Goal: Transaction & Acquisition: Purchase product/service

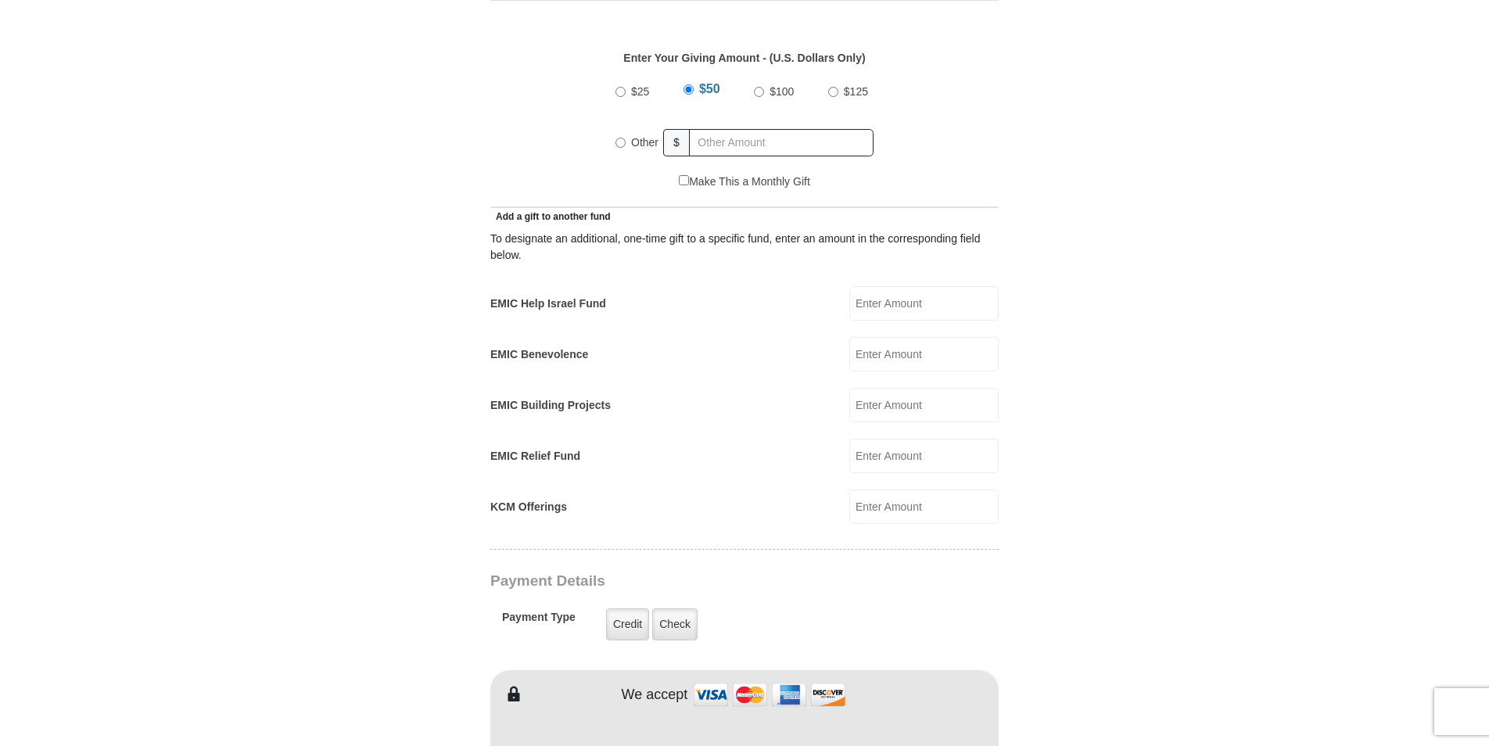
scroll to position [736, 0]
radio input "true"
click at [707, 126] on input "text" at bounding box center [784, 139] width 179 height 27
click at [597, 336] on div "EMIC Benevolence EMIC Benevolence Amount must be a valid number Make This a Mon…" at bounding box center [744, 351] width 508 height 34
click at [881, 486] on input "KCM Offerings" at bounding box center [923, 503] width 149 height 34
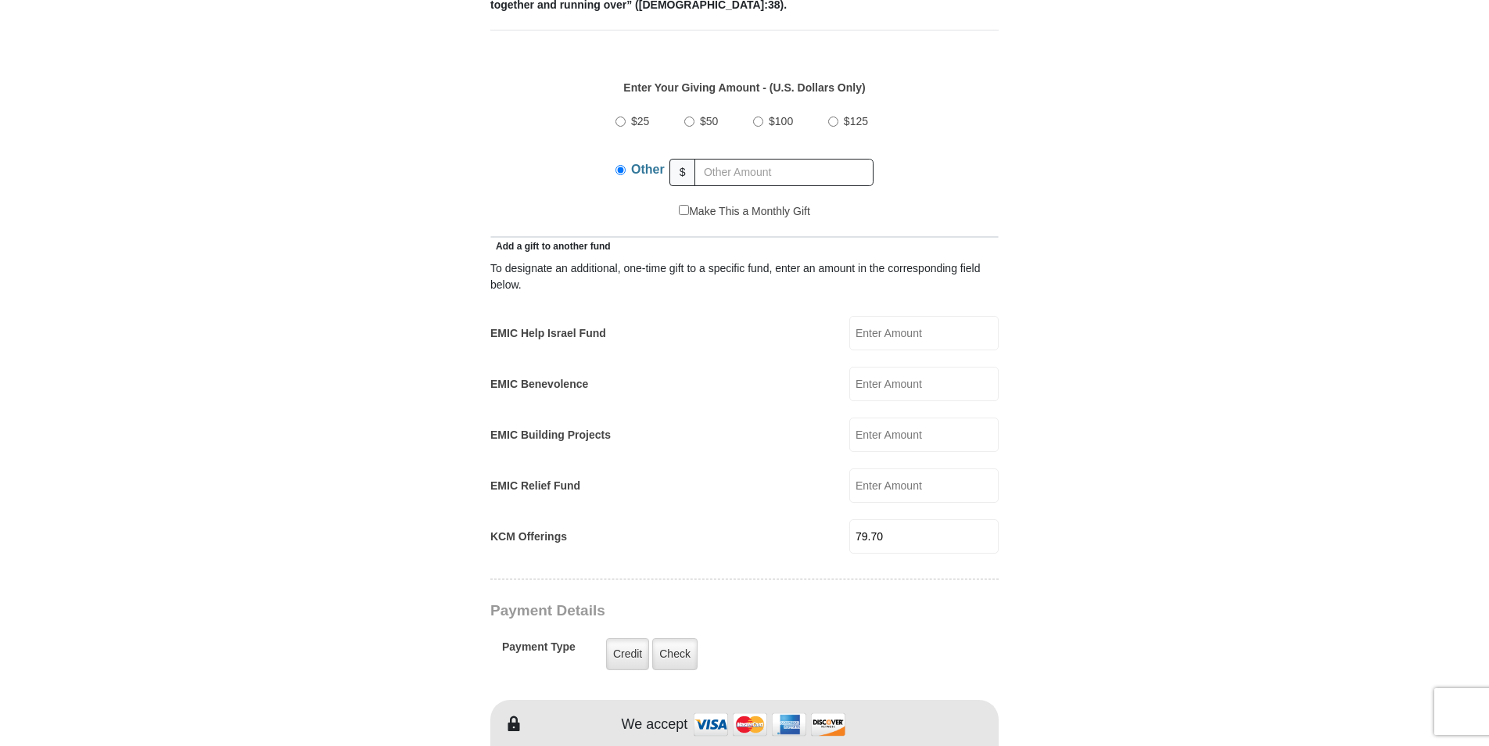
scroll to position [673, 0]
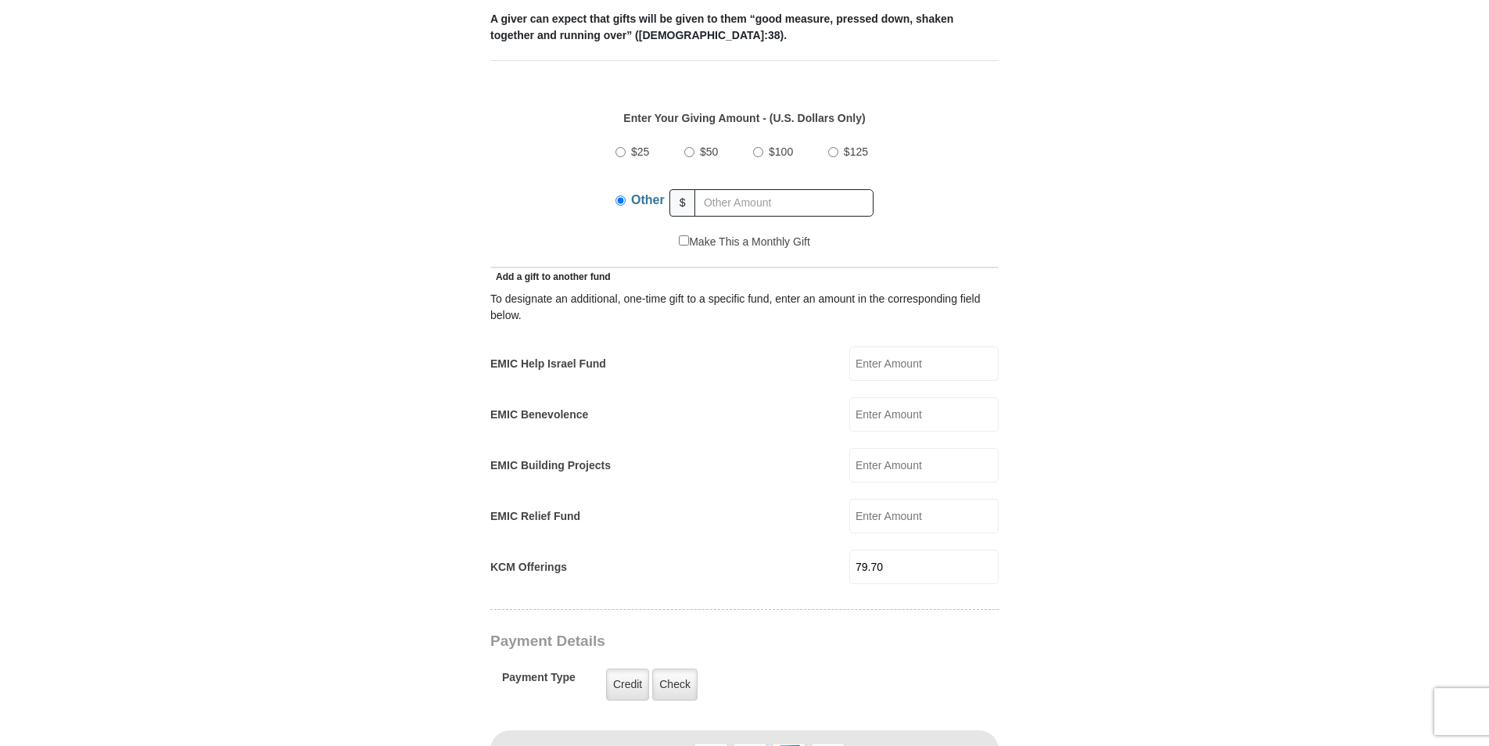
type input "79.70"
click at [868, 499] on input "EMIC Relief Fund" at bounding box center [923, 516] width 149 height 34
type input "5.00"
click at [893, 348] on input "EMIC Help Israel Fund" at bounding box center [923, 363] width 149 height 34
type input "5.00"
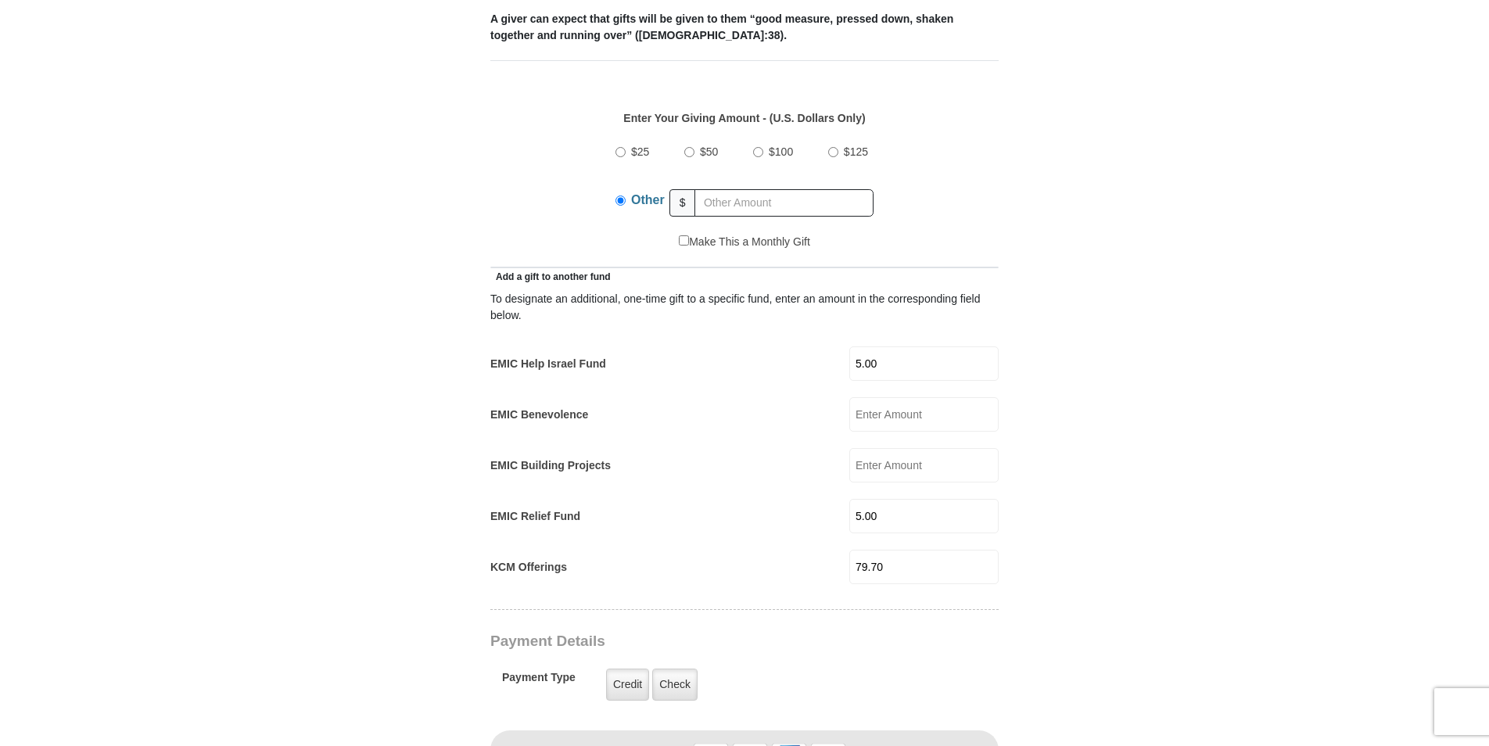
type input "[PERSON_NAME]"
type input "[EMAIL_ADDRESS][DOMAIN_NAME]"
type input "[STREET_ADDRESS][PERSON_NAME]"
type input "[PERSON_NAME]"
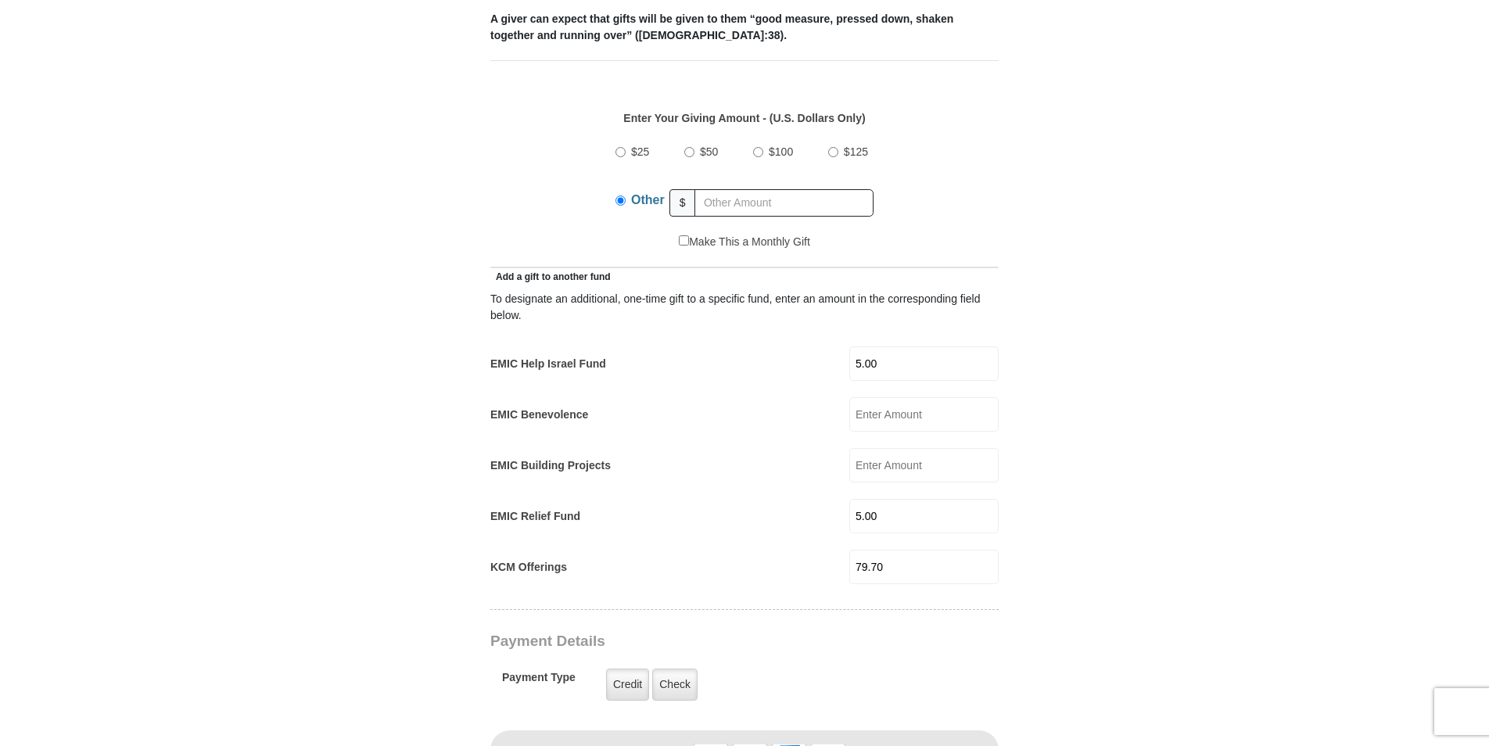
select select "MD"
type input "20735"
type input "3016028918"
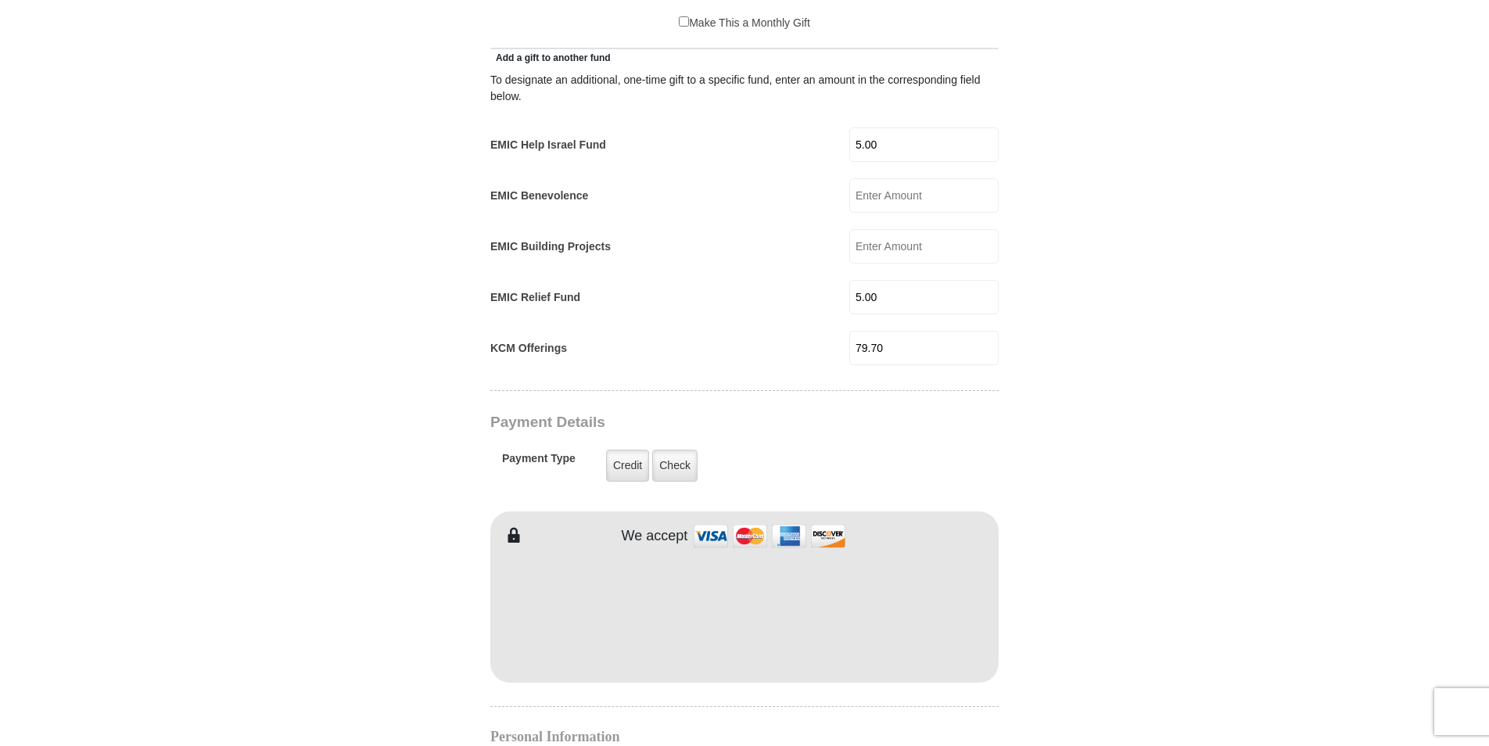
scroll to position [886, 0]
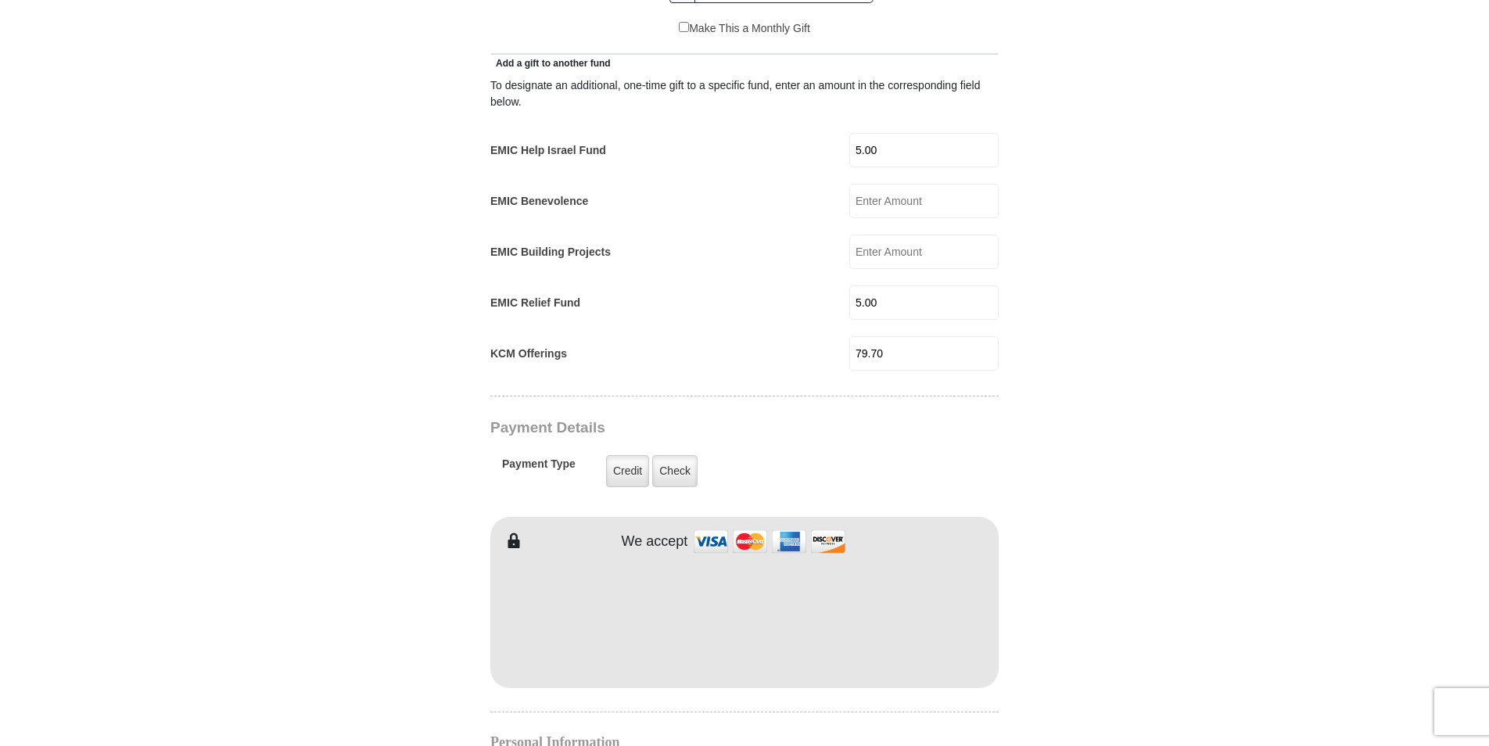
click at [862, 285] on input "5.00" at bounding box center [923, 302] width 149 height 34
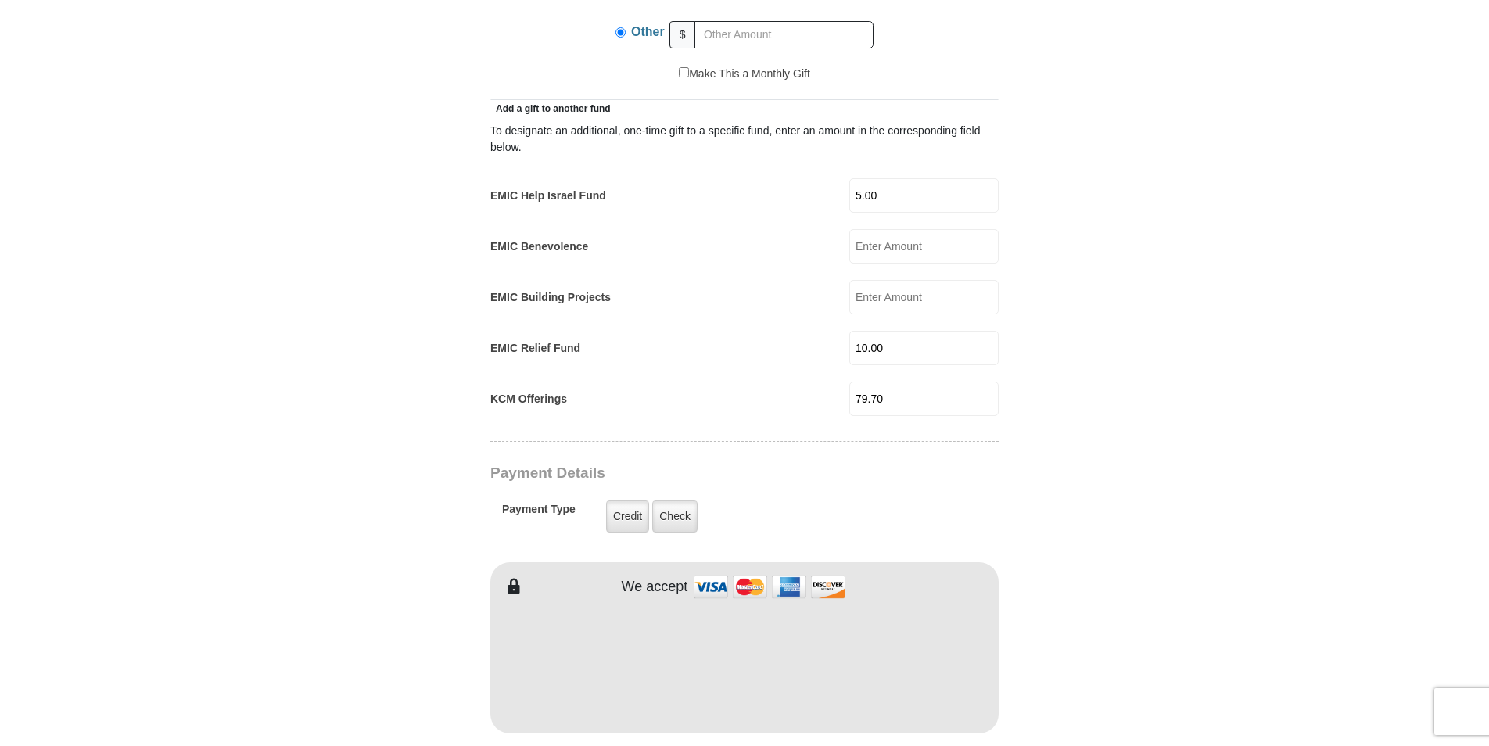
scroll to position [831, 0]
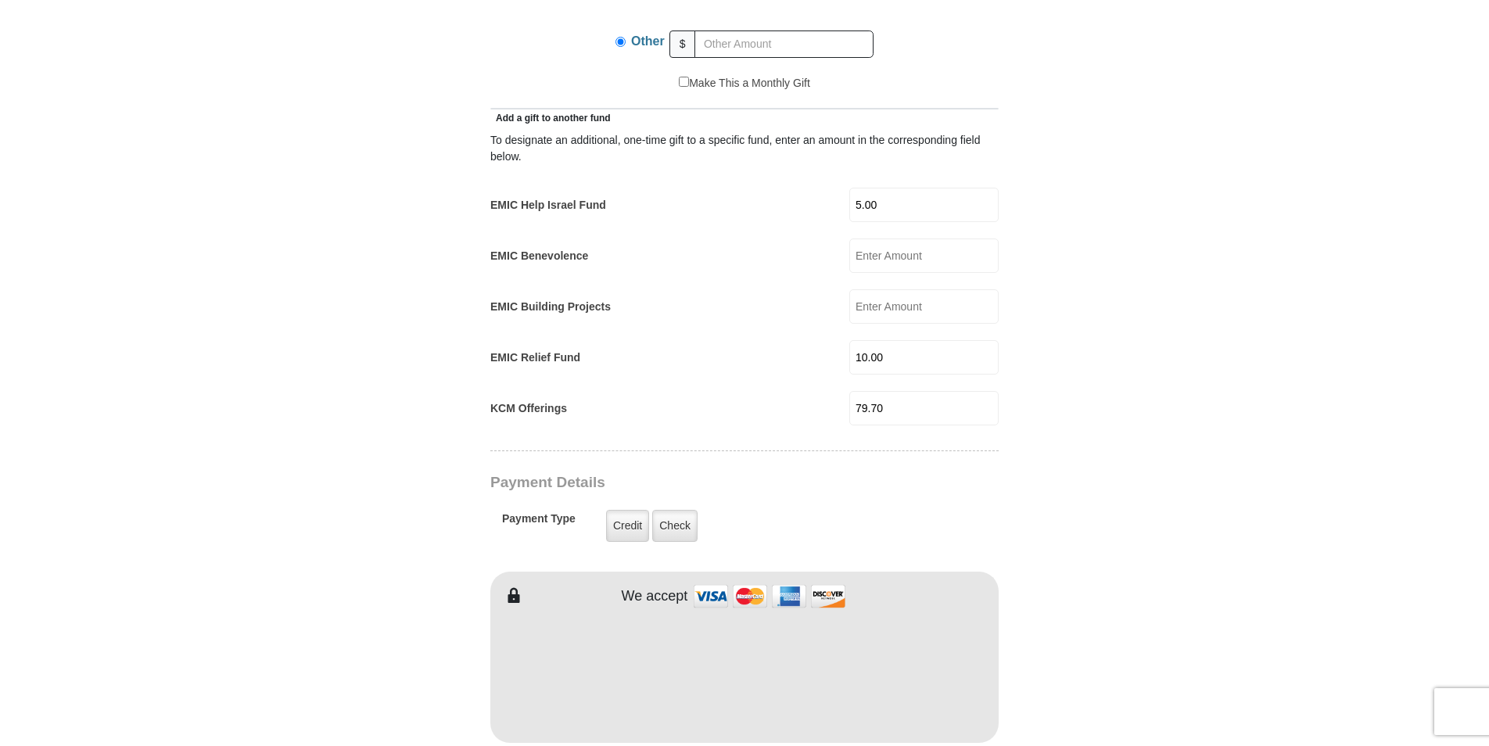
type input "10.00"
click at [863, 188] on input "5.00" at bounding box center [923, 205] width 149 height 34
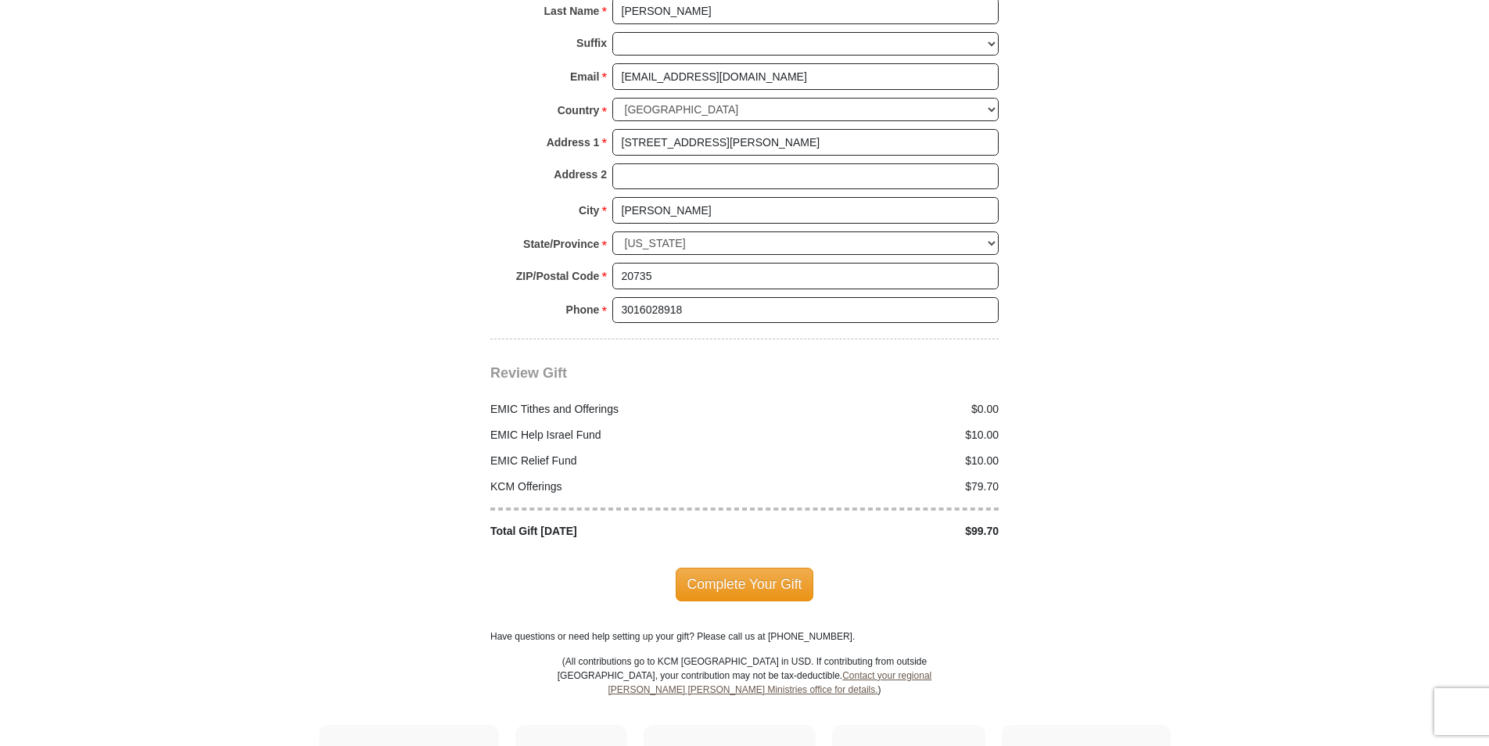
scroll to position [1748, 0]
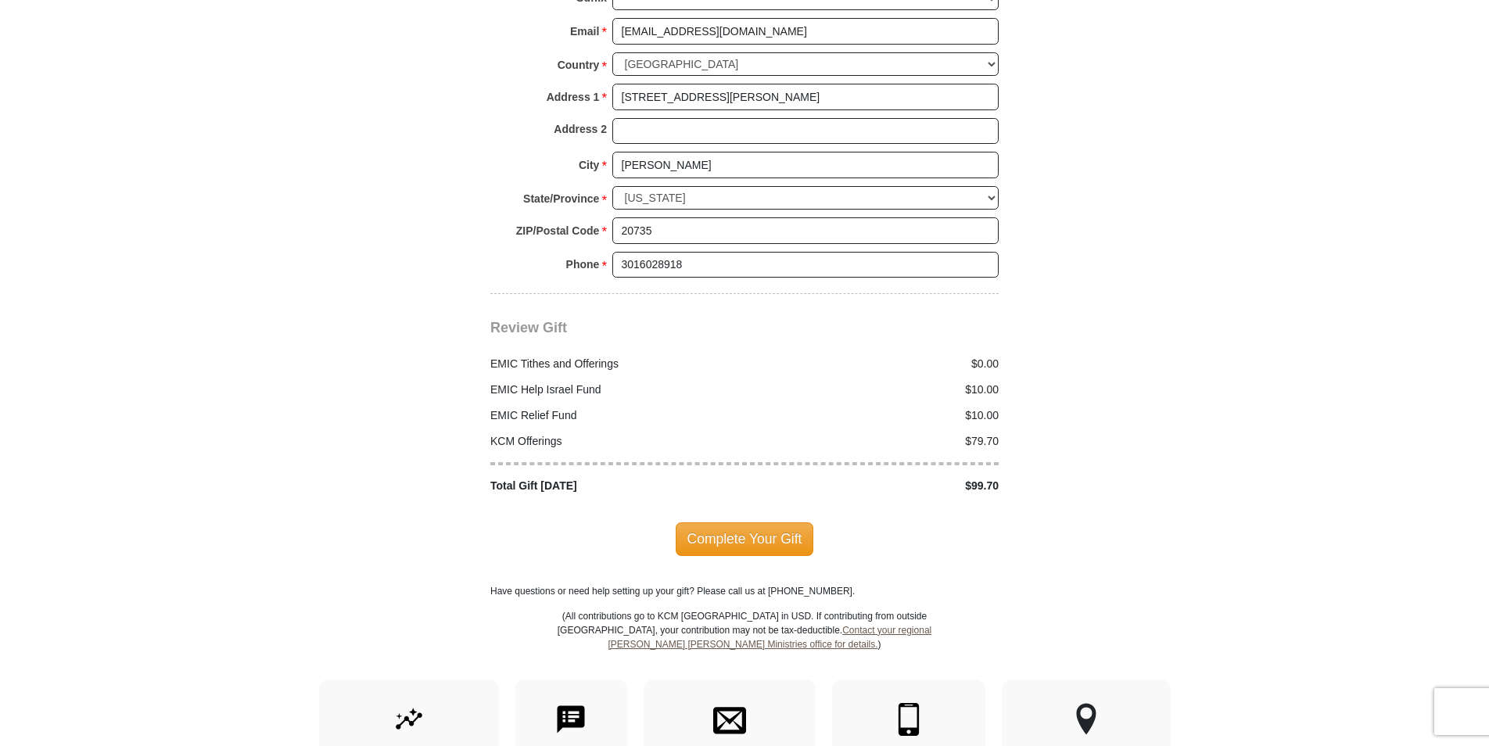
type input "10.00"
drag, startPoint x: 1488, startPoint y: 508, endPoint x: 1490, endPoint y: 454, distance: 54.8
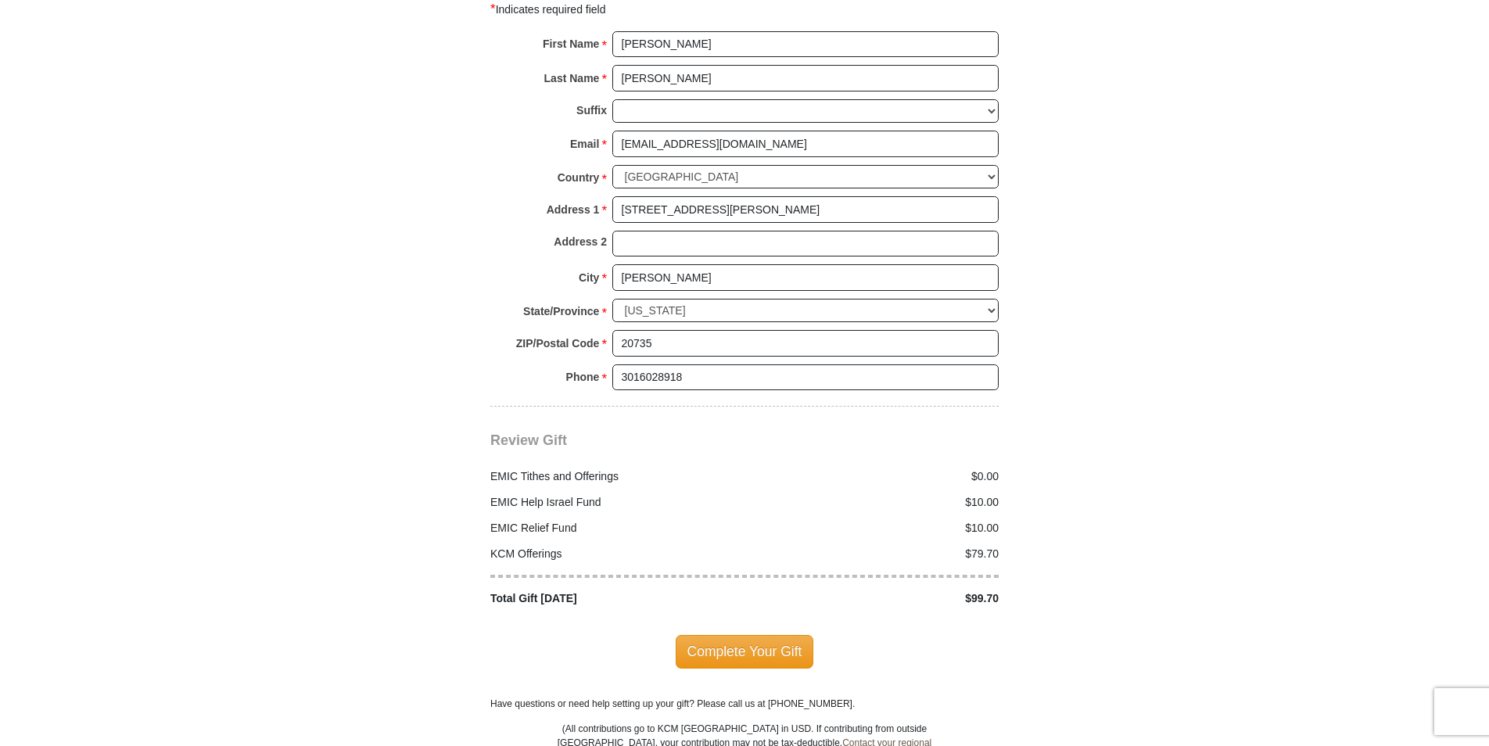
scroll to position [1639, 0]
click at [993, 465] on div "$0.00" at bounding box center [876, 473] width 263 height 16
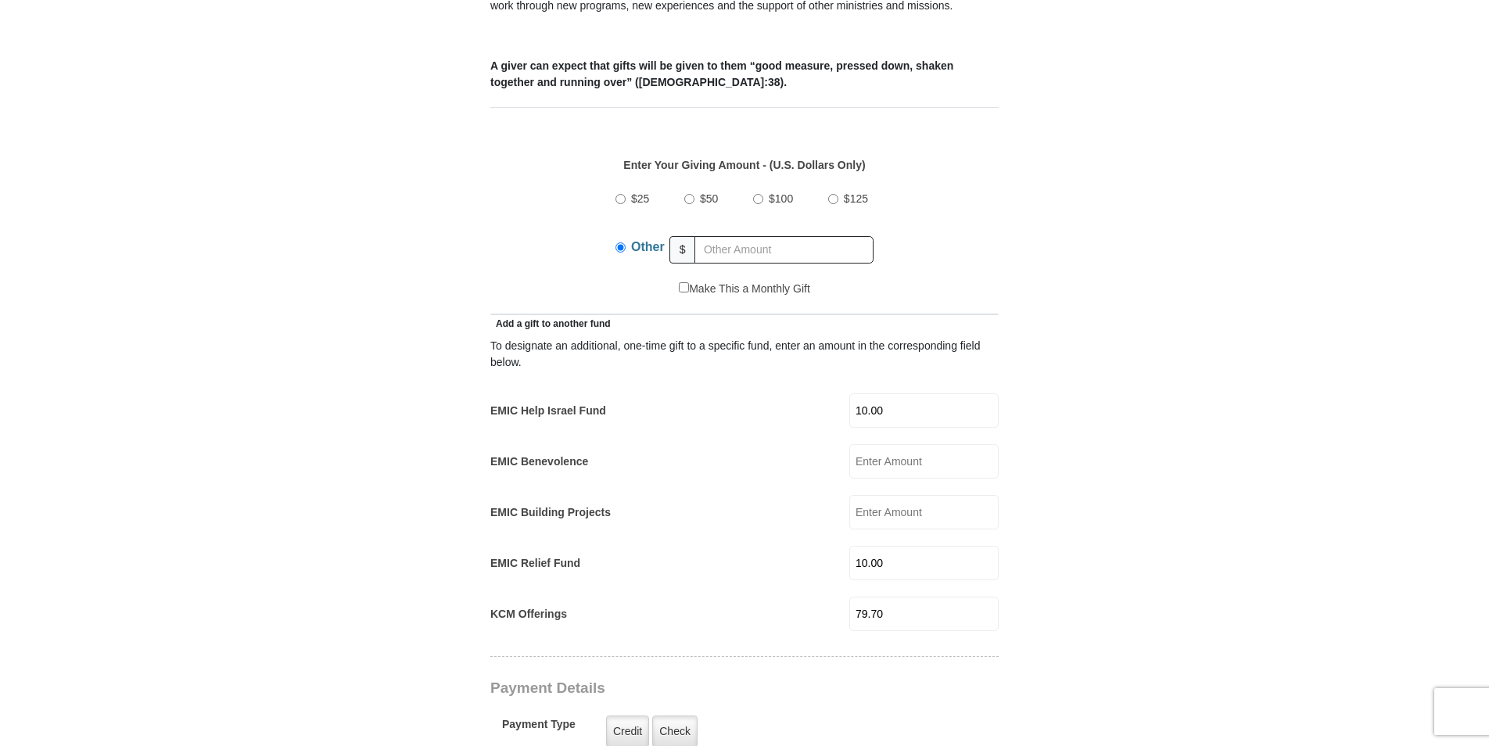
scroll to position [612, 0]
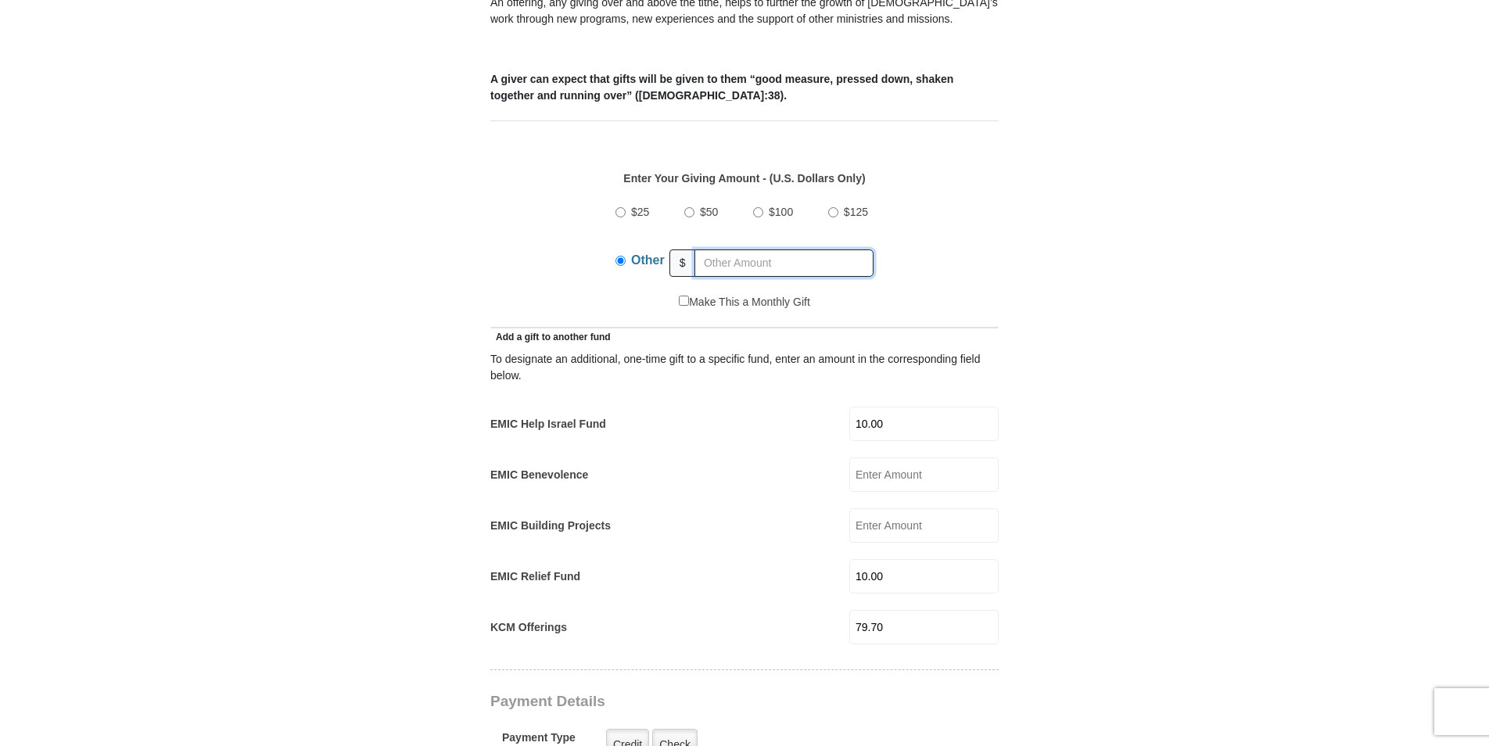
click at [746, 250] on input "text" at bounding box center [784, 263] width 179 height 27
click at [724, 250] on input "97.60" at bounding box center [784, 263] width 179 height 27
type input "97.70"
click at [889, 610] on input "79.70" at bounding box center [923, 627] width 149 height 34
type input "7"
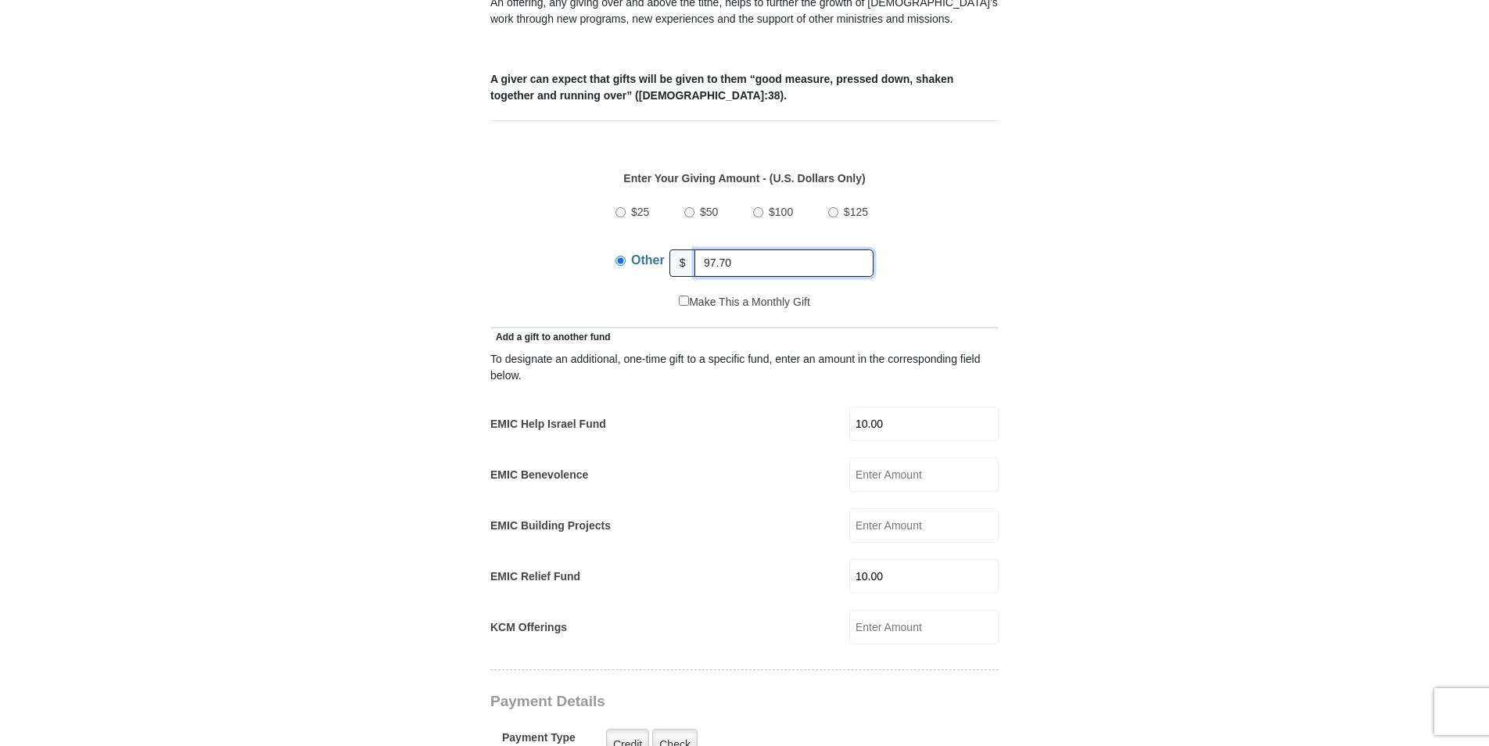
click at [752, 250] on input "97.70" at bounding box center [784, 263] width 179 height 27
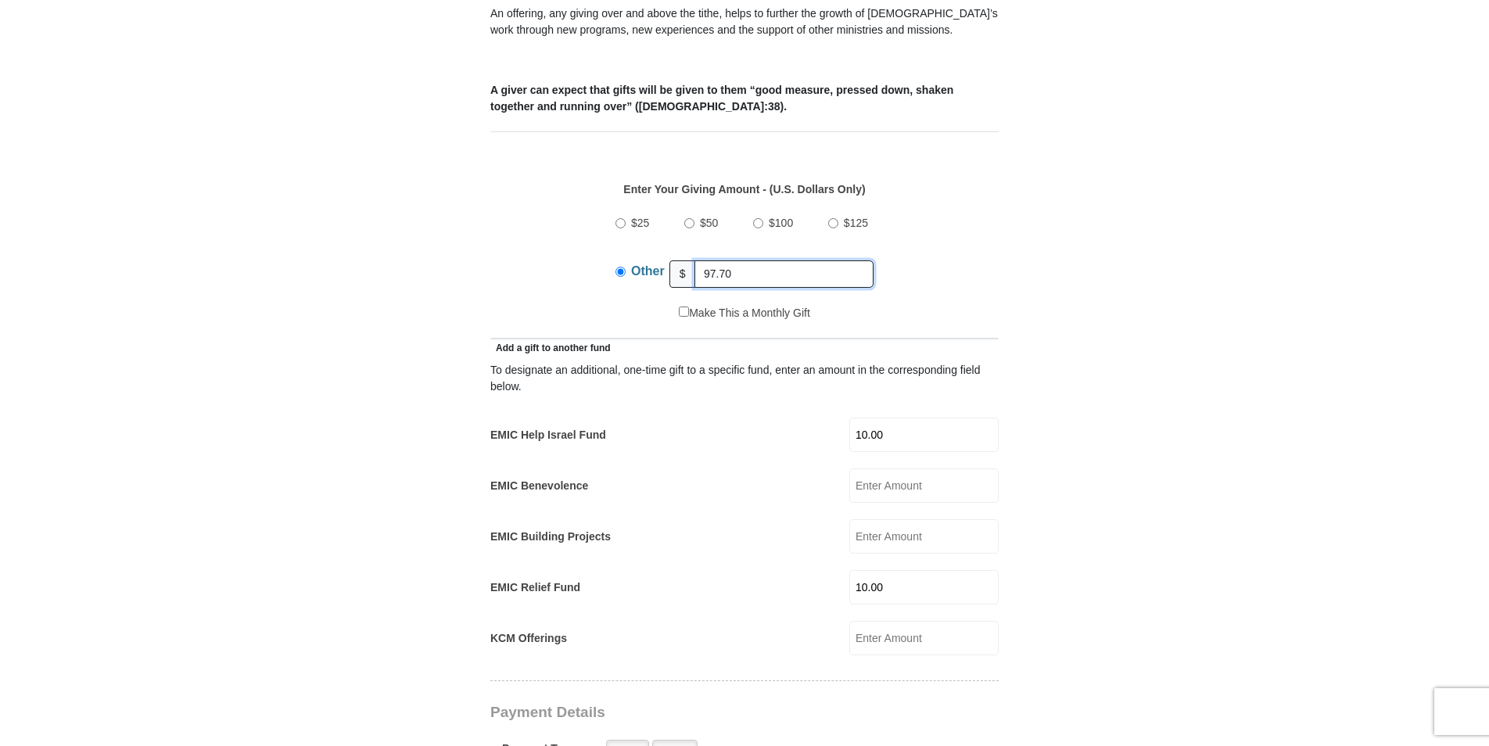
scroll to position [595, 0]
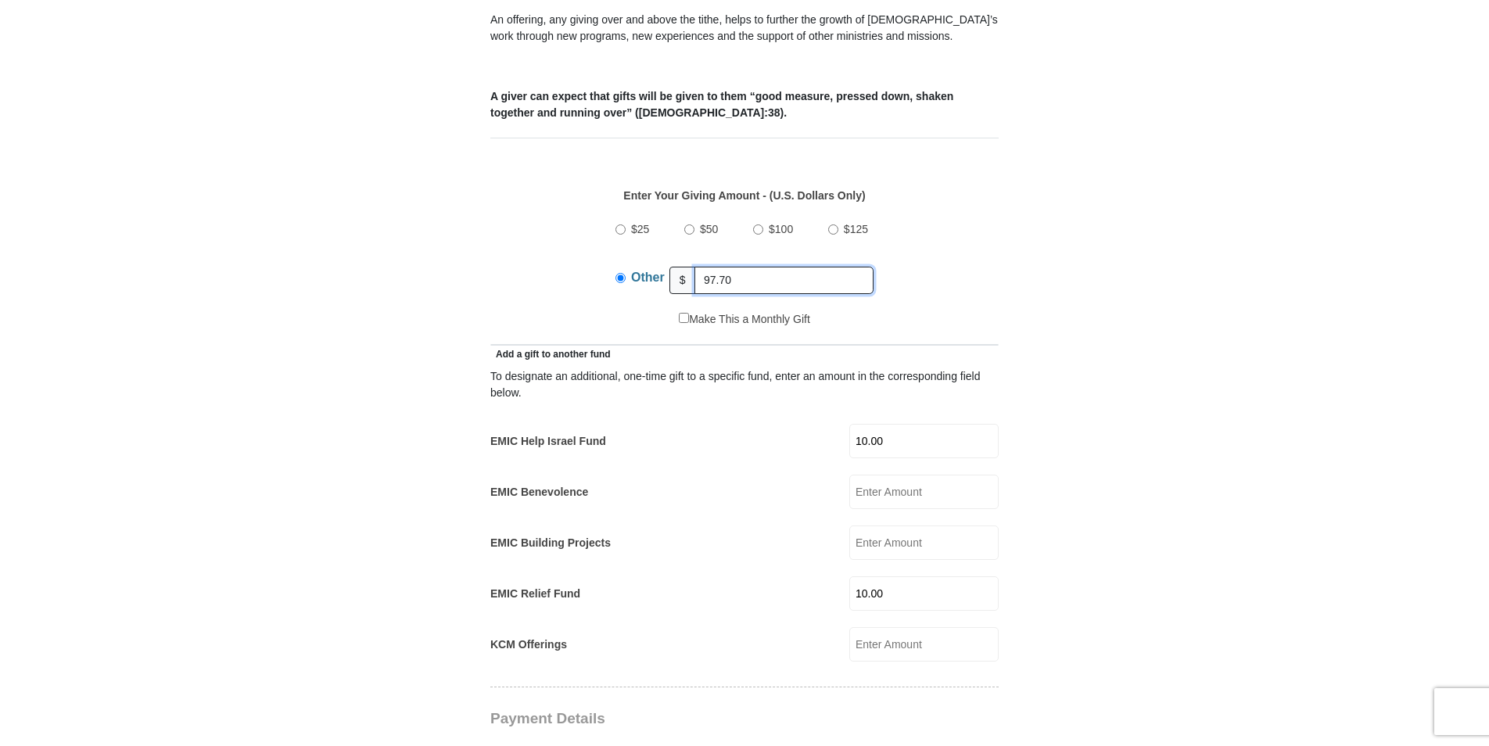
click at [713, 267] on input "97.70" at bounding box center [784, 280] width 179 height 27
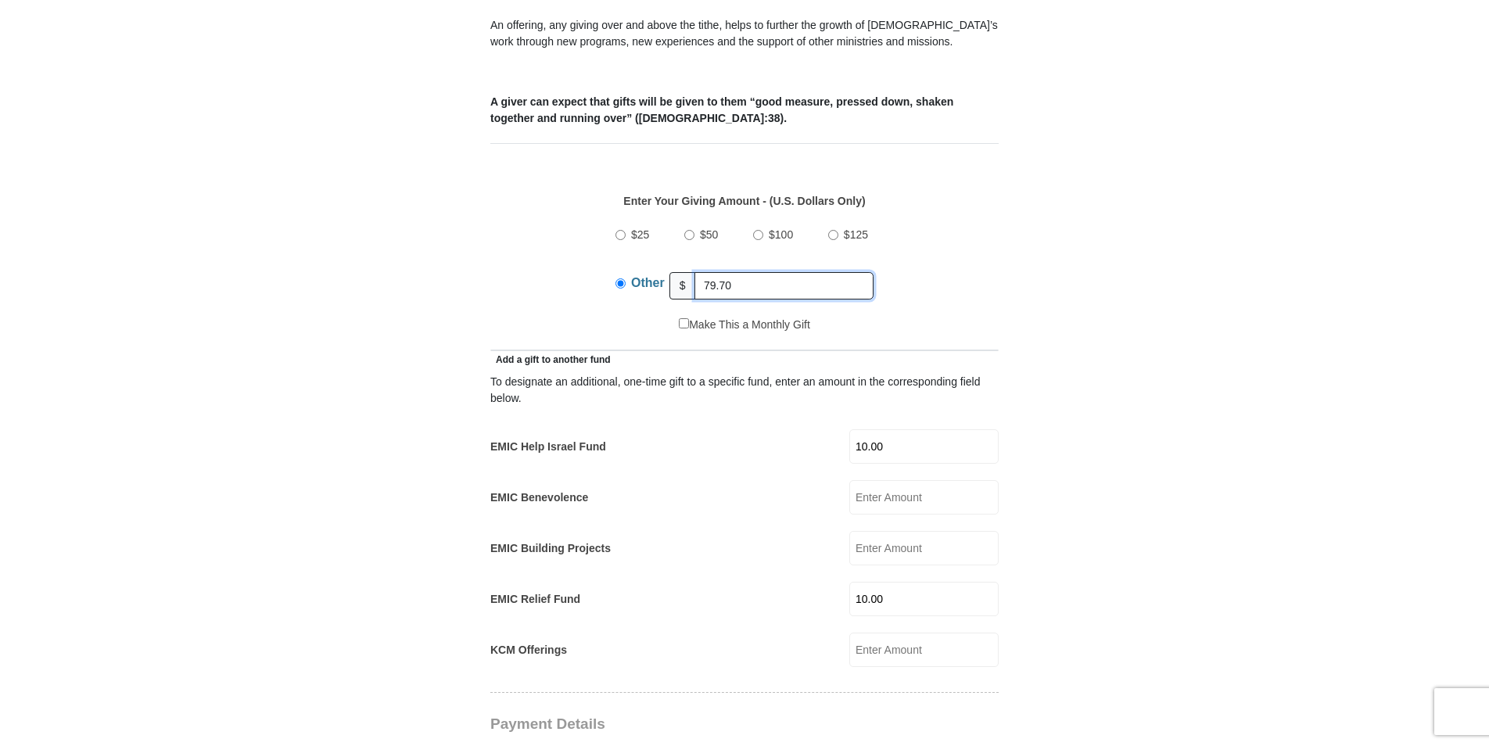
scroll to position [535, 0]
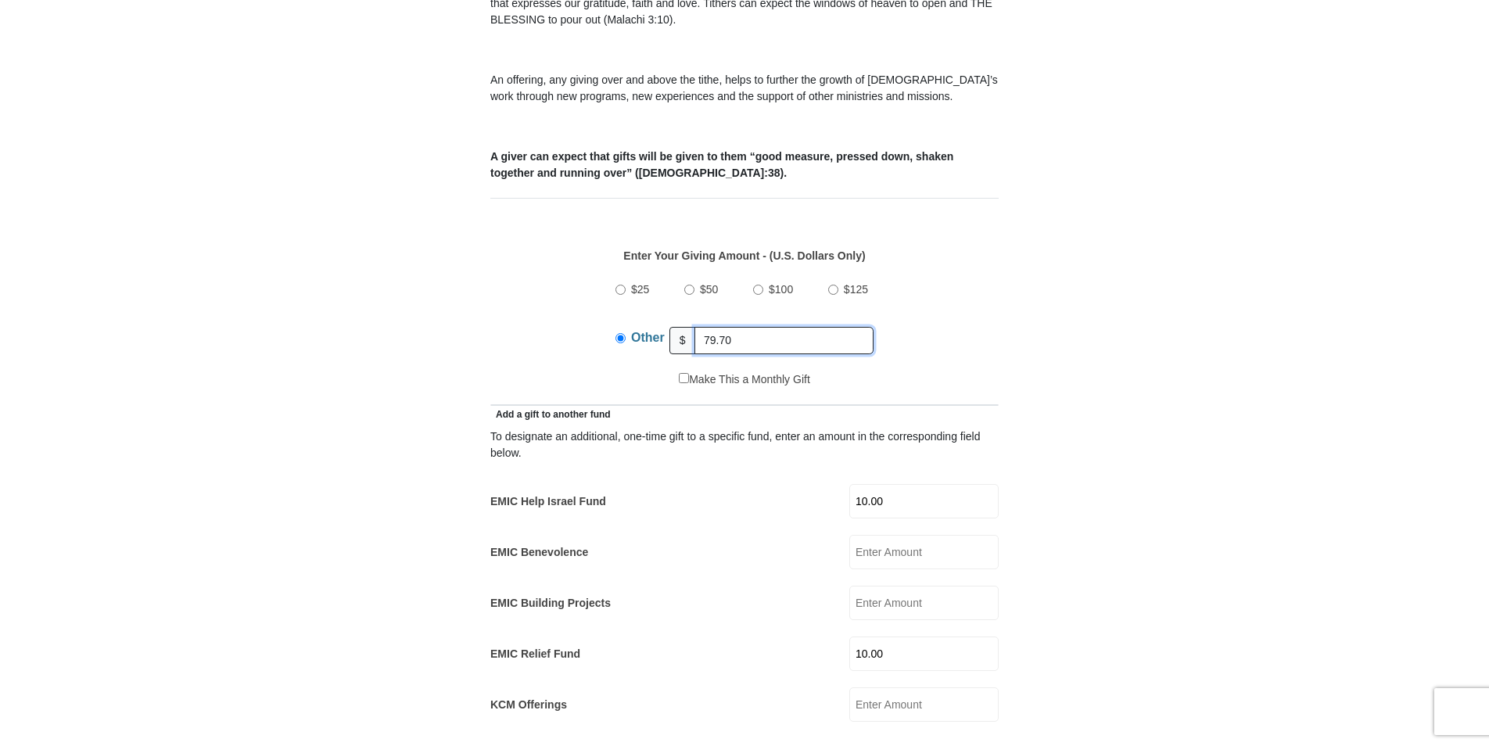
click at [760, 327] on input "79.70" at bounding box center [784, 340] width 179 height 27
click at [713, 327] on input "79.70" at bounding box center [784, 340] width 179 height 27
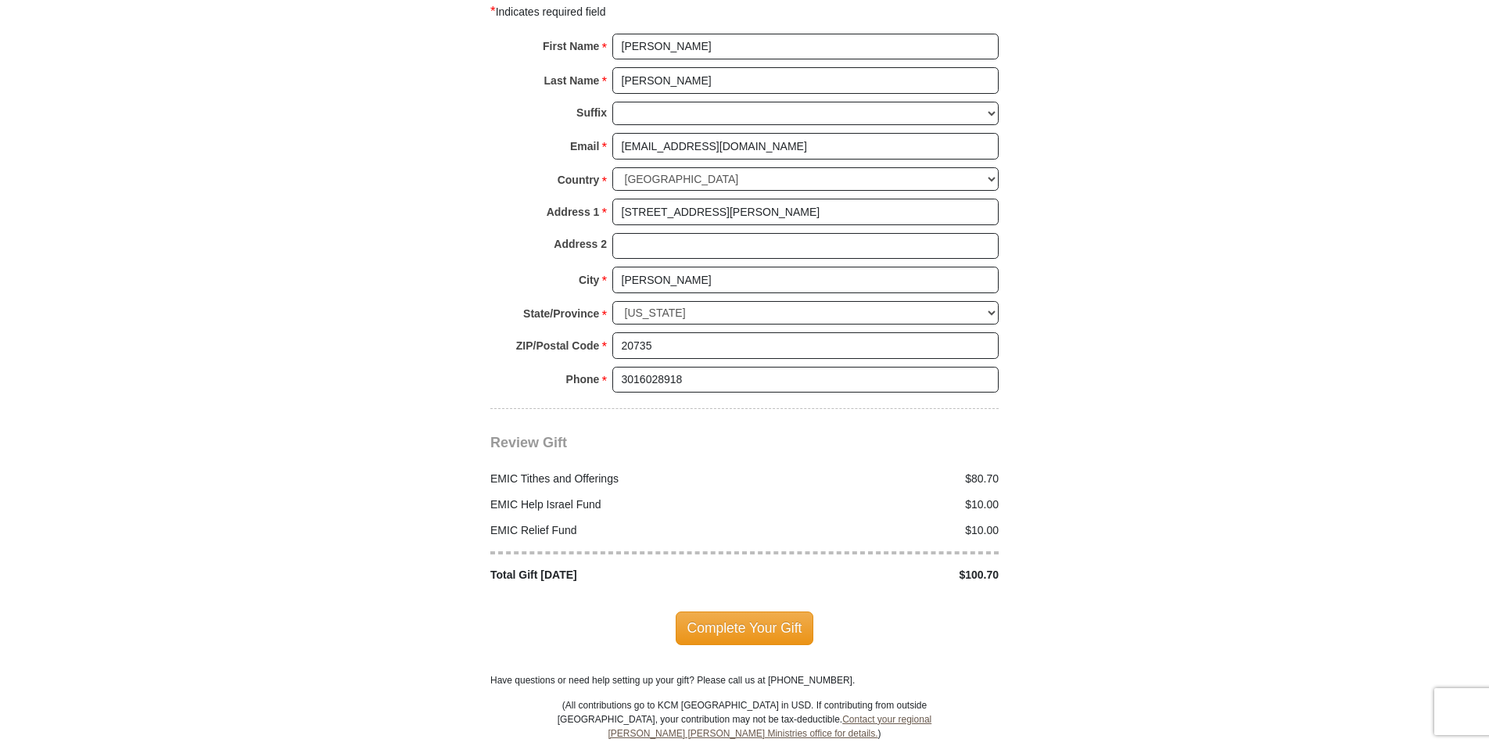
scroll to position [1666, 0]
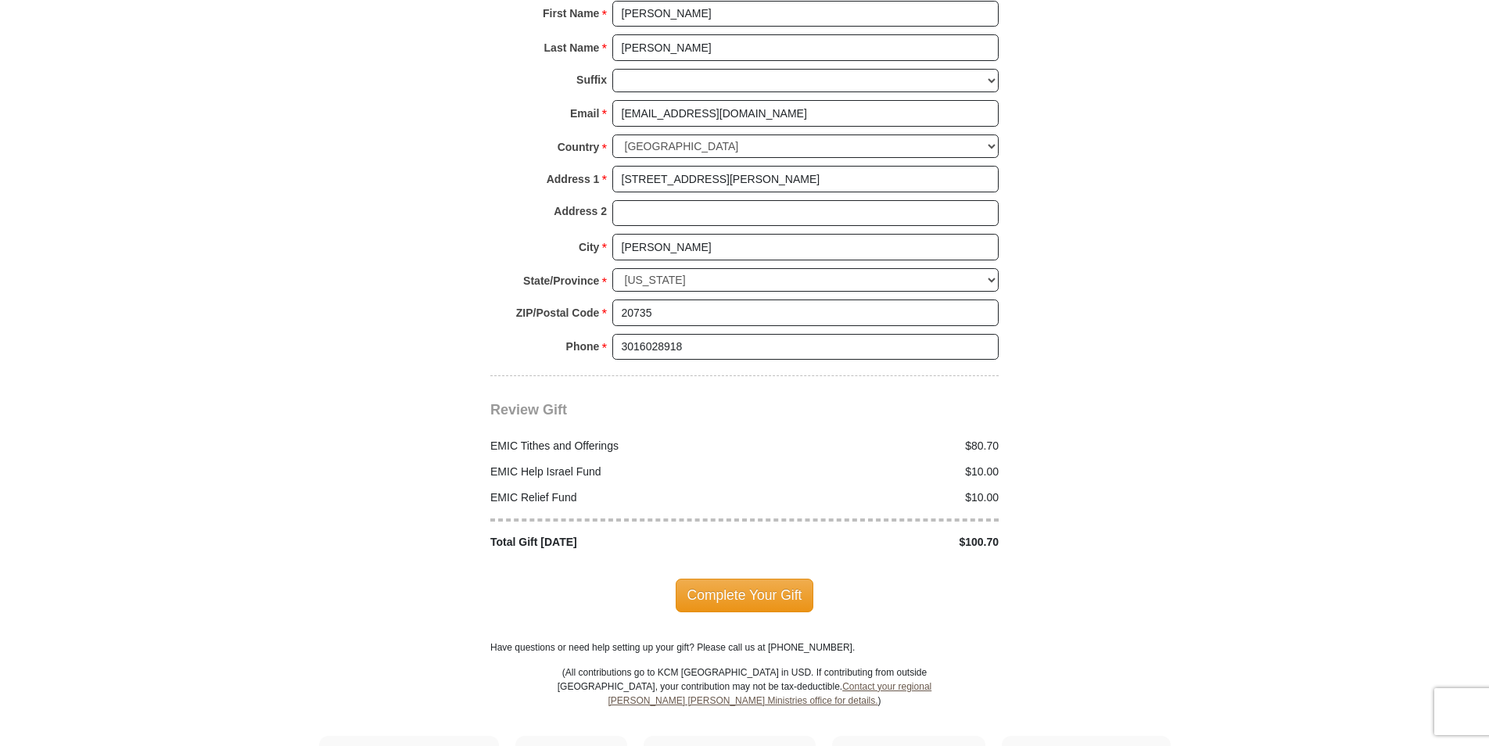
type input "80.70"
drag, startPoint x: 1488, startPoint y: 480, endPoint x: 1488, endPoint y: 538, distance: 57.9
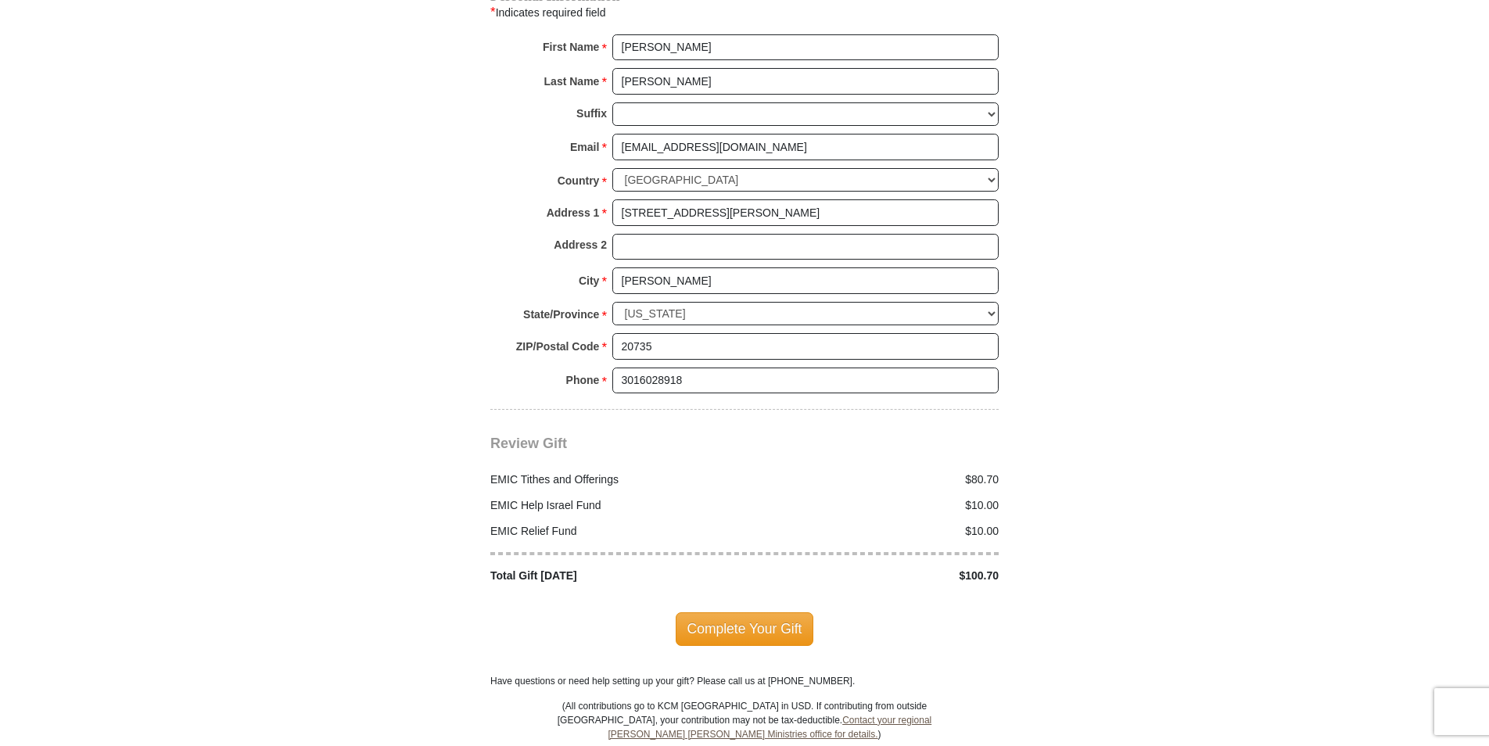
scroll to position [1654, 0]
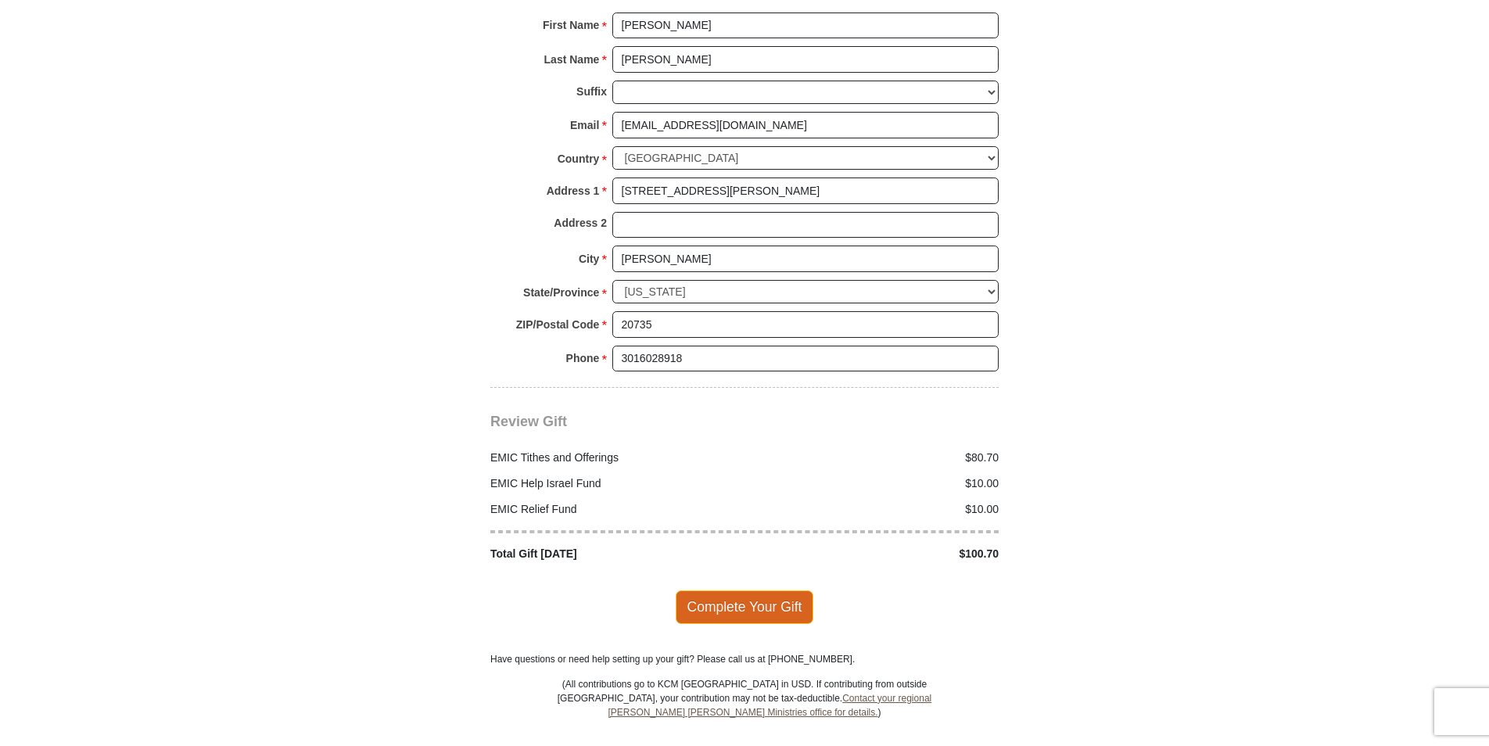
click at [788, 591] on span "Complete Your Gift" at bounding box center [745, 607] width 138 height 33
